Goal: Task Accomplishment & Management: Manage account settings

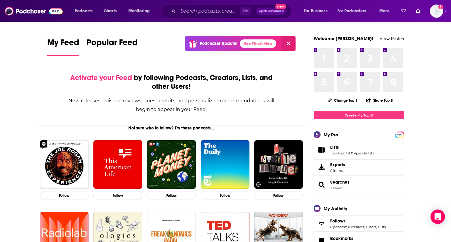
click at [355, 148] on link "Lists" at bounding box center [352, 147] width 44 height 5
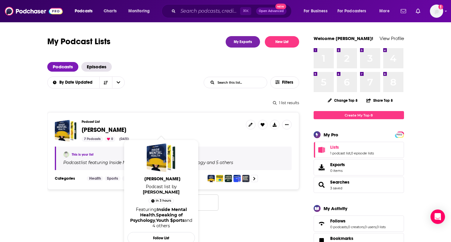
click at [107, 130] on span "[PERSON_NAME]" at bounding box center [104, 130] width 45 height 8
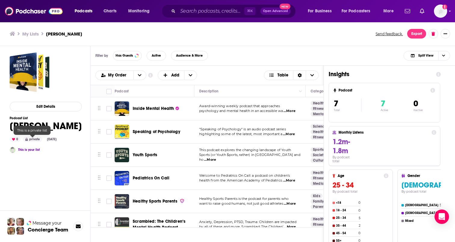
click at [31, 138] on div "private" at bounding box center [32, 139] width 19 height 5
click at [35, 140] on div "private" at bounding box center [32, 139] width 19 height 5
click at [446, 35] on icon "Show More Button" at bounding box center [446, 34] width 4 height 4
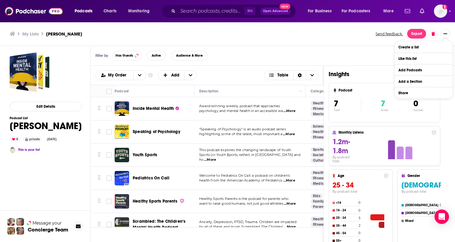
click at [312, 40] on div "My Lists [PERSON_NAME] Send feedback. Export" at bounding box center [227, 34] width 455 height 24
click at [276, 51] on div "Filter by Has Guests Active Audience & More Split View" at bounding box center [273, 56] width 365 height 20
click at [51, 108] on button "Edit Details" at bounding box center [46, 107] width 72 height 10
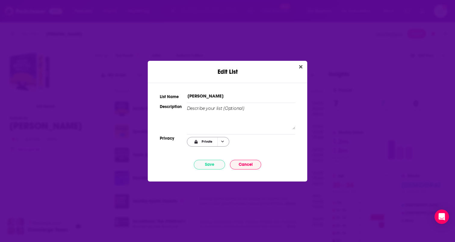
click at [225, 142] on span "Choose Privacy" at bounding box center [222, 141] width 10 height 9
click at [221, 160] on span "Link Only" at bounding box center [218, 161] width 38 height 3
click at [219, 162] on button "Save" at bounding box center [209, 165] width 31 height 10
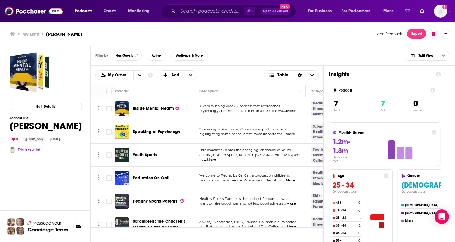
click at [50, 153] on div "This is your list" at bounding box center [46, 150] width 72 height 6
click at [39, 151] on div "This is your list" at bounding box center [46, 150] width 72 height 6
click at [32, 150] on link "This is your list" at bounding box center [29, 150] width 22 height 4
click at [443, 33] on button "Show More Button" at bounding box center [446, 34] width 10 height 10
click at [45, 153] on div "Edit Details Podcast List Julie Stamm 0 link_only Oct 8th, 2025 This is your li…" at bounding box center [46, 172] width 72 height 240
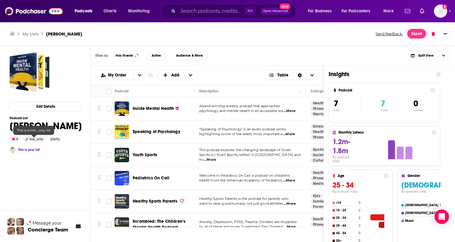
click at [28, 141] on span at bounding box center [26, 139] width 3 height 5
click at [444, 39] on div "My Lists [PERSON_NAME] Send feedback. Export" at bounding box center [227, 34] width 455 height 24
click at [445, 37] on button "Show More Button" at bounding box center [446, 34] width 10 height 10
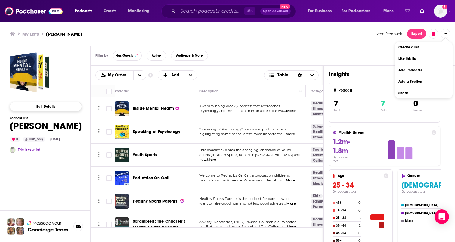
click at [44, 107] on button "Edit Details" at bounding box center [46, 107] width 72 height 10
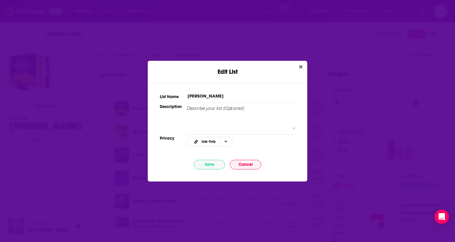
click at [232, 142] on h2 "Link Only" at bounding box center [214, 142] width 55 height 10
click at [226, 141] on icon "Choose Privacy" at bounding box center [226, 141] width 3 height 3
click at [213, 162] on span "Link Only" at bounding box center [218, 161] width 38 height 3
click at [207, 166] on button "Save" at bounding box center [209, 165] width 31 height 10
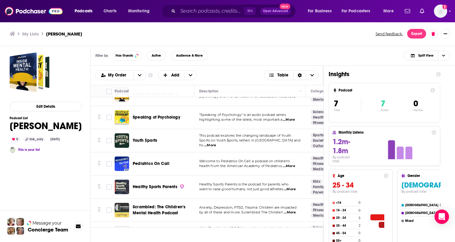
scroll to position [36, 0]
